Goal: Contribute content

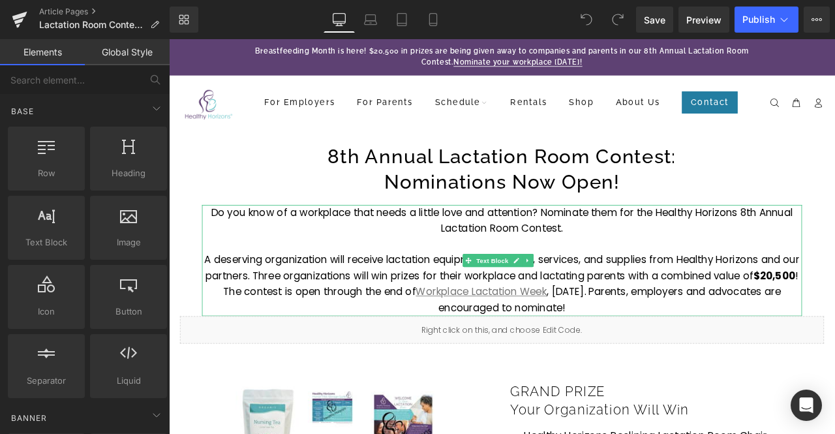
click at [621, 284] on p at bounding box center [563, 282] width 711 height 19
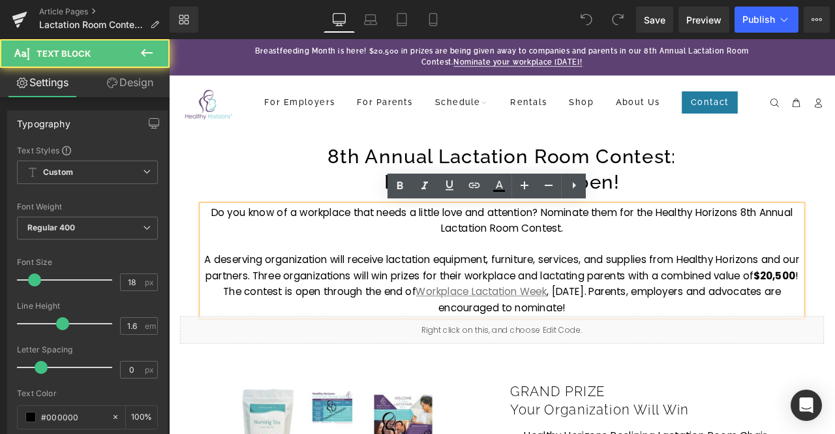
click at [756, 287] on p at bounding box center [563, 282] width 711 height 19
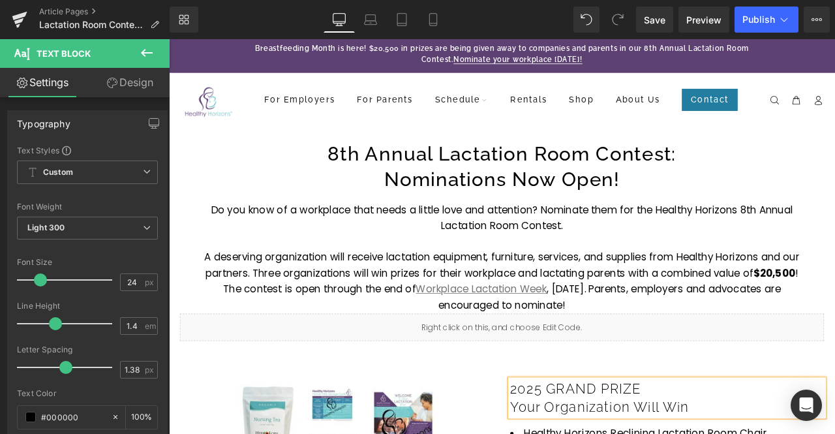
scroll to position [3, 0]
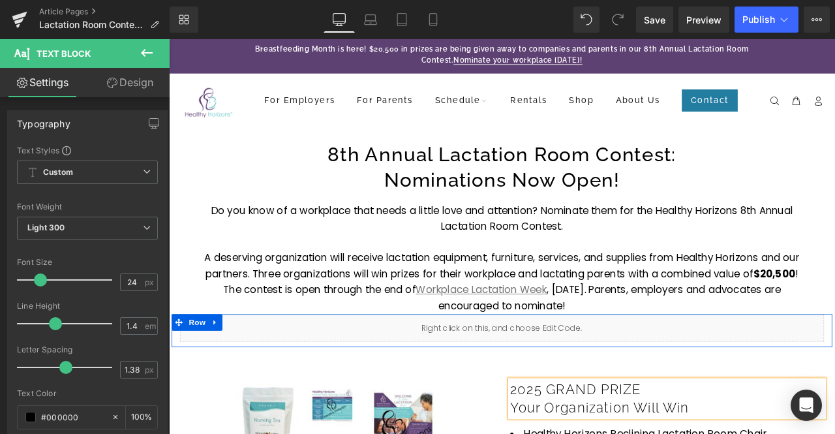
click at [578, 374] on div "Liquid" at bounding box center [564, 381] width 764 height 33
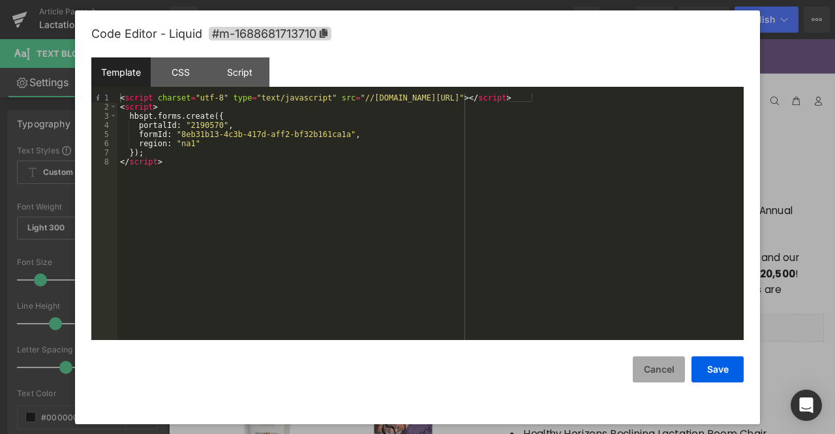
click at [675, 379] on button "Cancel" at bounding box center [659, 369] width 52 height 26
click at [574, 373] on div "Liquid" at bounding box center [564, 381] width 764 height 33
click at [206, 181] on div "< script charset = "utf-8" type = "text/javascript" src = "//[DOMAIN_NAME][URL]…" at bounding box center [430, 225] width 627 height 265
click at [711, 370] on button "Save" at bounding box center [718, 369] width 52 height 26
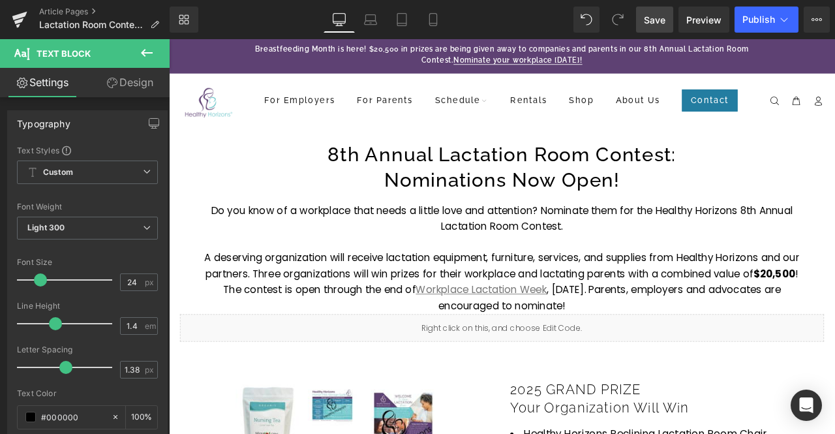
click at [656, 20] on span "Save" at bounding box center [655, 20] width 22 height 14
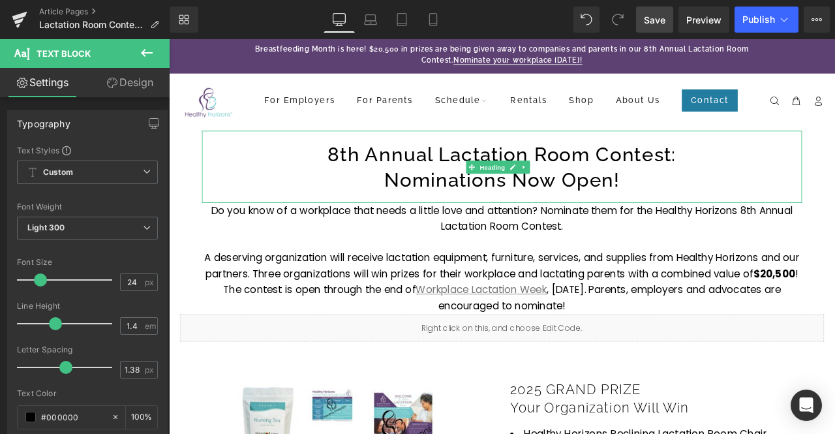
click at [437, 172] on h1 "8th Annual Lactation Room Contest:" at bounding box center [563, 176] width 711 height 30
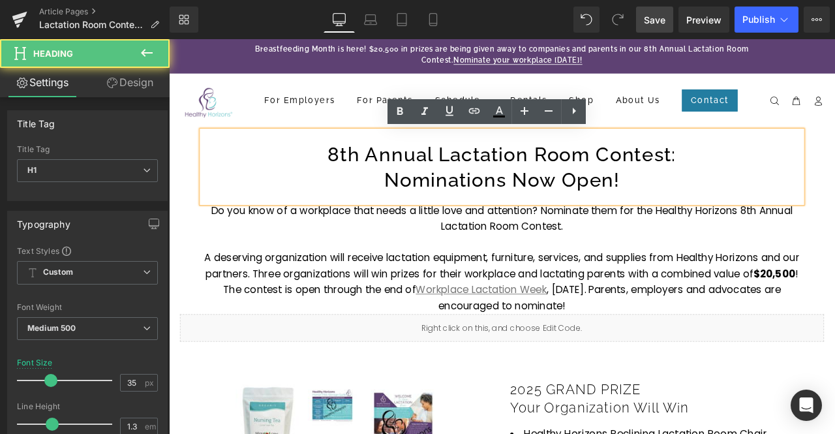
click at [360, 172] on h1 "8th Annual Lactation Room Contest:" at bounding box center [563, 176] width 711 height 30
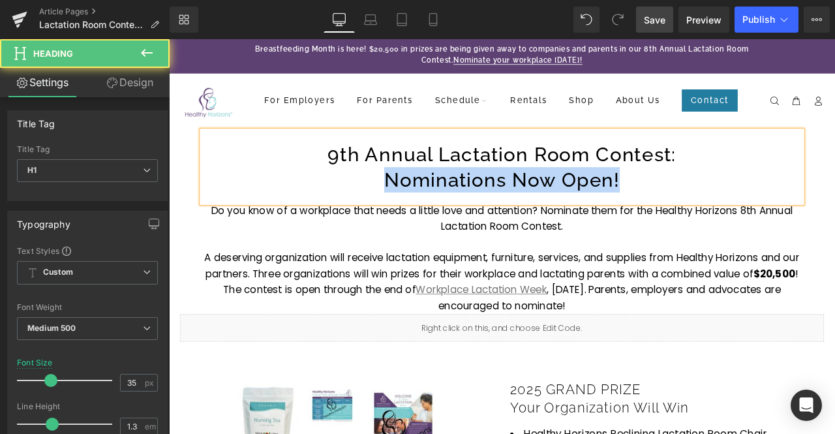
drag, startPoint x: 705, startPoint y: 208, endPoint x: 411, endPoint y: 216, distance: 294.5
click at [411, 216] on h1 "Nominations Now Open!" at bounding box center [563, 206] width 711 height 30
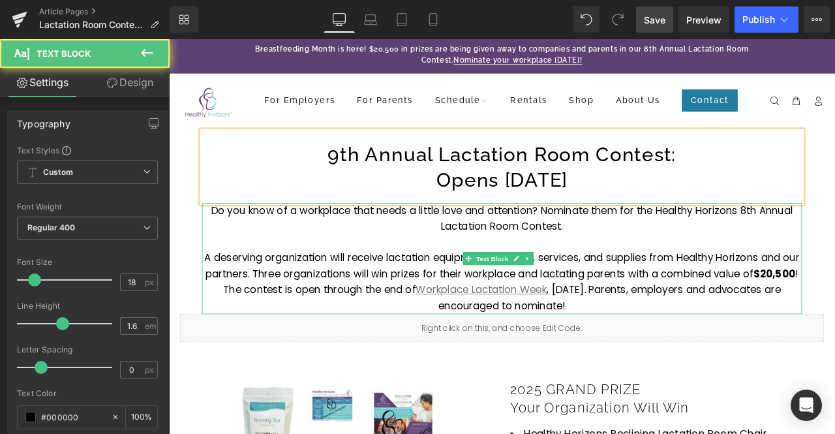
click at [423, 302] on p "A deserving organization will receive lactation equipment, furniture, services,…" at bounding box center [563, 326] width 711 height 75
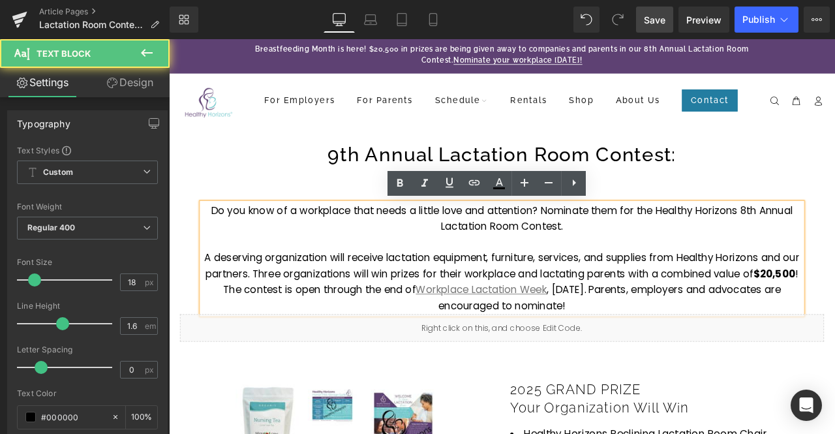
click at [618, 253] on p "Do you know of a workplace that needs a little love and attention? Nominate the…" at bounding box center [563, 252] width 711 height 38
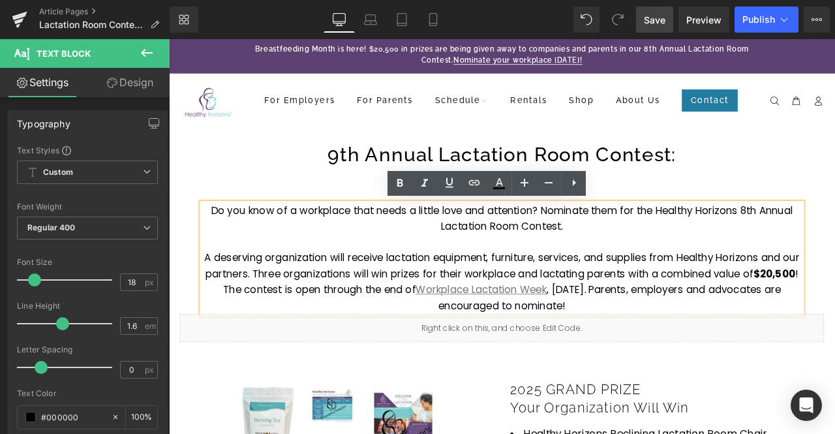
click at [360, 265] on p "Do you know of a workplace that needs a little love and attention? Nominate the…" at bounding box center [563, 252] width 711 height 38
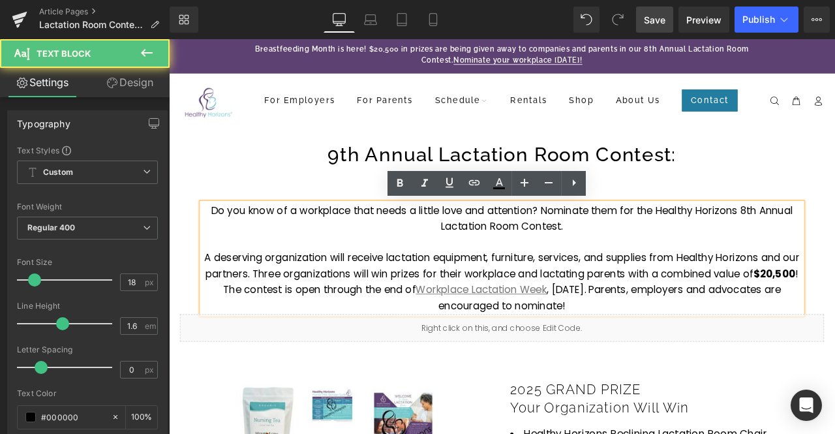
click at [601, 246] on p "Do you know of a workplace that needs a little love and attention? Nominate the…" at bounding box center [563, 252] width 711 height 38
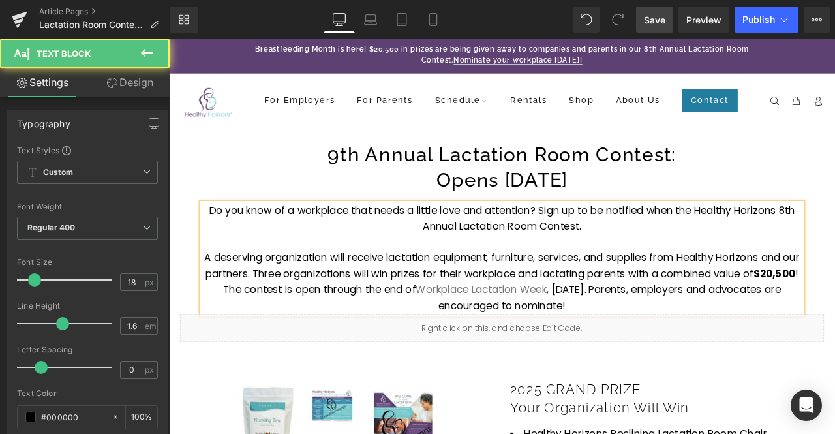
click at [835, 243] on p "Do you know of a workplace that needs a little love and attention? Sign up to b…" at bounding box center [563, 252] width 711 height 38
click at [651, 263] on p "Do you know of a workplace that needs a little love and attention? Sign up to b…" at bounding box center [563, 252] width 711 height 38
click at [380, 339] on p "A deserving organization will receive lactation equipment, furniture, services,…" at bounding box center [563, 326] width 711 height 75
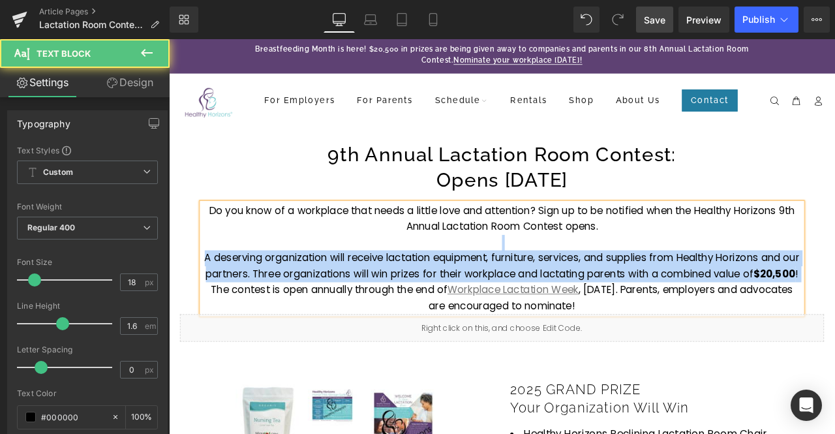
drag, startPoint x: 284, startPoint y: 337, endPoint x: 179, endPoint y: 289, distance: 115.4
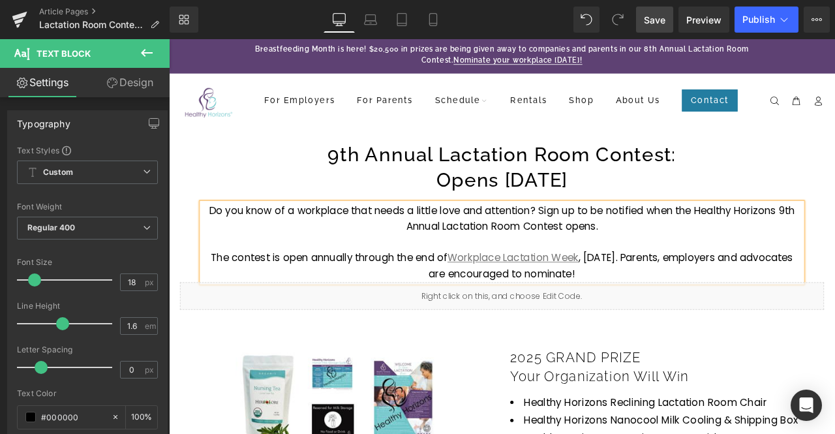
click at [765, 302] on span ", [DATE]. Parents, employers and advocates are encouraged to nominate!" at bounding box center [693, 307] width 432 height 35
click at [380, 298] on span "The contest is open annually through the end of" at bounding box center [359, 298] width 281 height 16
click at [310, 297] on span "The contest is open annually [DATE] and runs through the end of" at bounding box center [405, 298] width 377 height 16
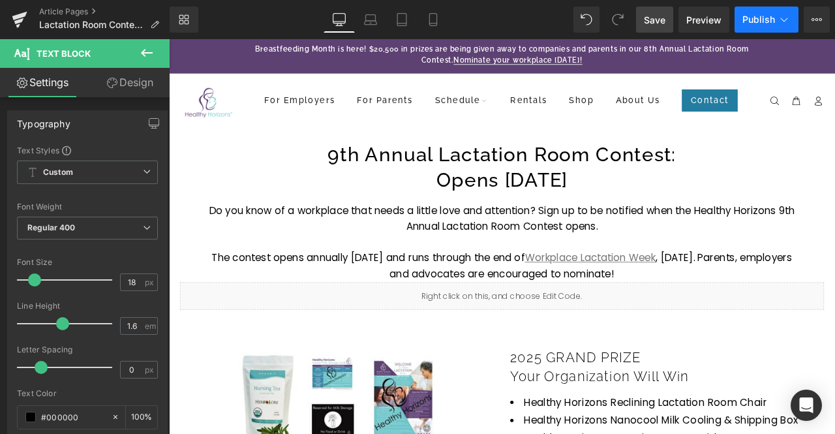
click at [754, 18] on span "Publish" at bounding box center [759, 19] width 33 height 10
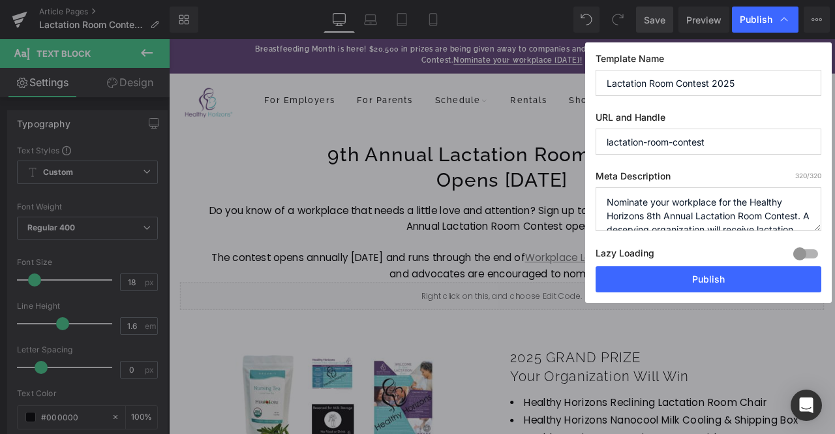
click at [739, 88] on input "Lactation Room Contest 2025" at bounding box center [709, 83] width 226 height 26
type input "Lactation Room Contest 2026"
click at [653, 217] on textarea "Nominate your workplace for the Healthy Horizons 8th Annual Lactation Room Cont…" at bounding box center [709, 209] width 226 height 44
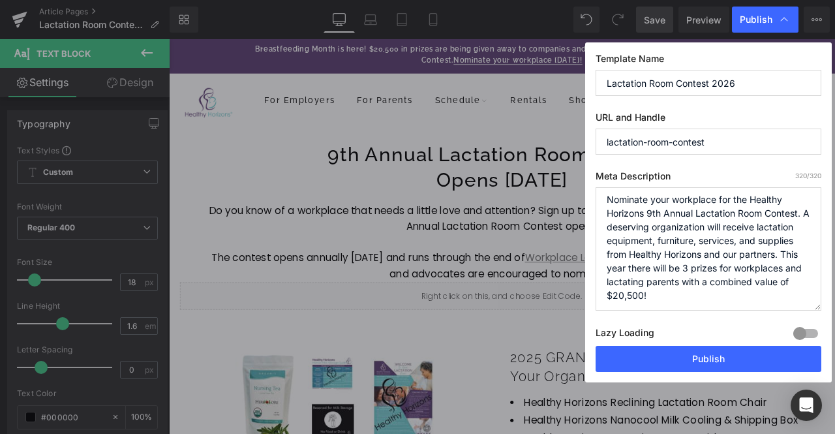
scroll to position [0, 0]
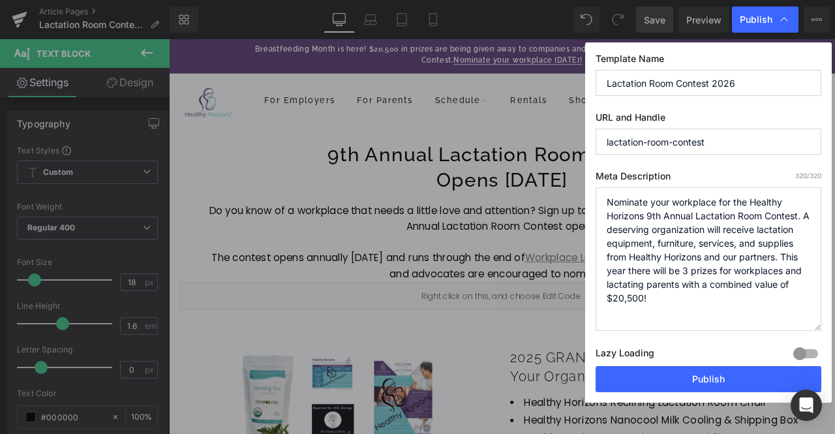
drag, startPoint x: 818, startPoint y: 229, endPoint x: 826, endPoint y: 356, distance: 126.9
click at [826, 356] on div "Template Name Lactation Room Contest 2026 URL and Handle lactation-room-contest…" at bounding box center [708, 222] width 247 height 360
drag, startPoint x: 684, startPoint y: 303, endPoint x: 779, endPoint y: 258, distance: 105.4
click at [779, 258] on textarea "Nominate your workplace for the Healthy Horizons 8th Annual Lactation Room Cont…" at bounding box center [709, 259] width 226 height 144
click at [769, 272] on textarea "Nominate your workplace for the Healthy Horizons 8th Annual Lactation Room Cont…" at bounding box center [709, 259] width 226 height 144
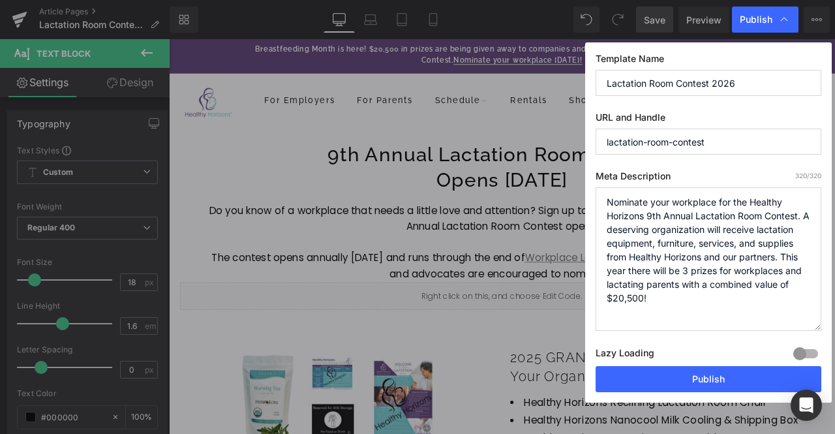
drag, startPoint x: 728, startPoint y: 297, endPoint x: 784, endPoint y: 258, distance: 68.1
click at [784, 258] on textarea "Nominate your workplace for the Healthy Horizons 8th Annual Lactation Room Cont…" at bounding box center [709, 259] width 226 height 144
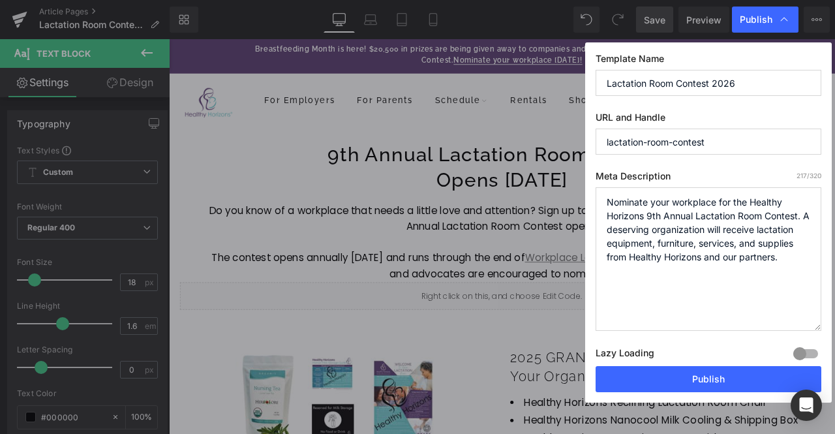
click at [662, 217] on textarea "Nominate your workplace for the Healthy Horizons 8th Annual Lactation Room Cont…" at bounding box center [709, 259] width 226 height 144
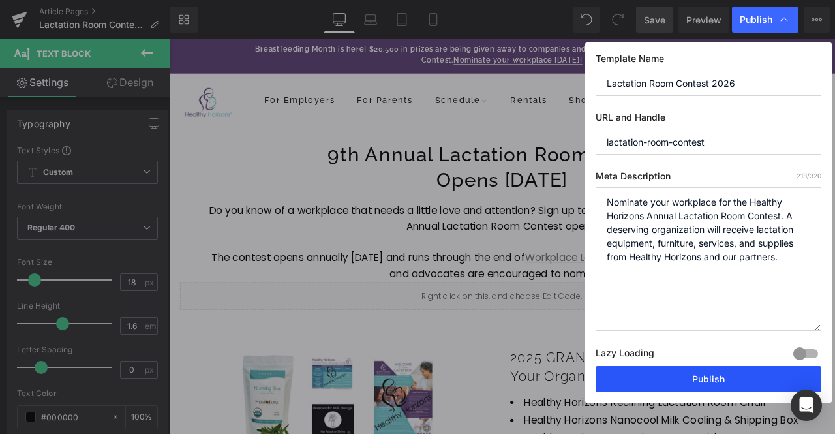
type textarea "Nominate your workplace for the Healthy Horizons Annual Lactation Room Contest.…"
click at [710, 382] on button "Publish" at bounding box center [709, 379] width 226 height 26
